Goal: Find specific page/section: Find specific page/section

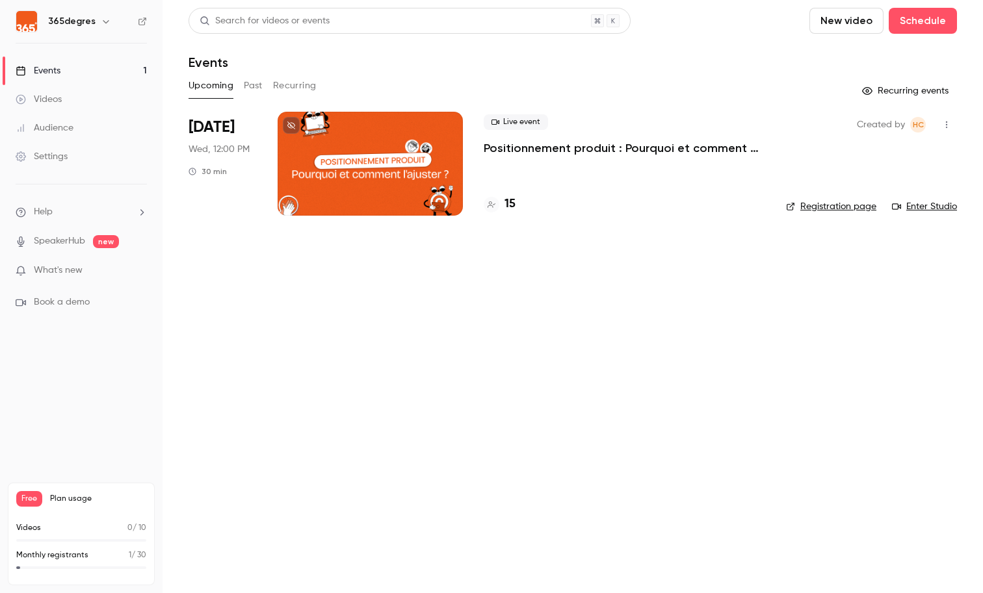
click at [508, 206] on h4 "15" at bounding box center [509, 205] width 11 height 18
